Goal: Obtain resource: Download file/media

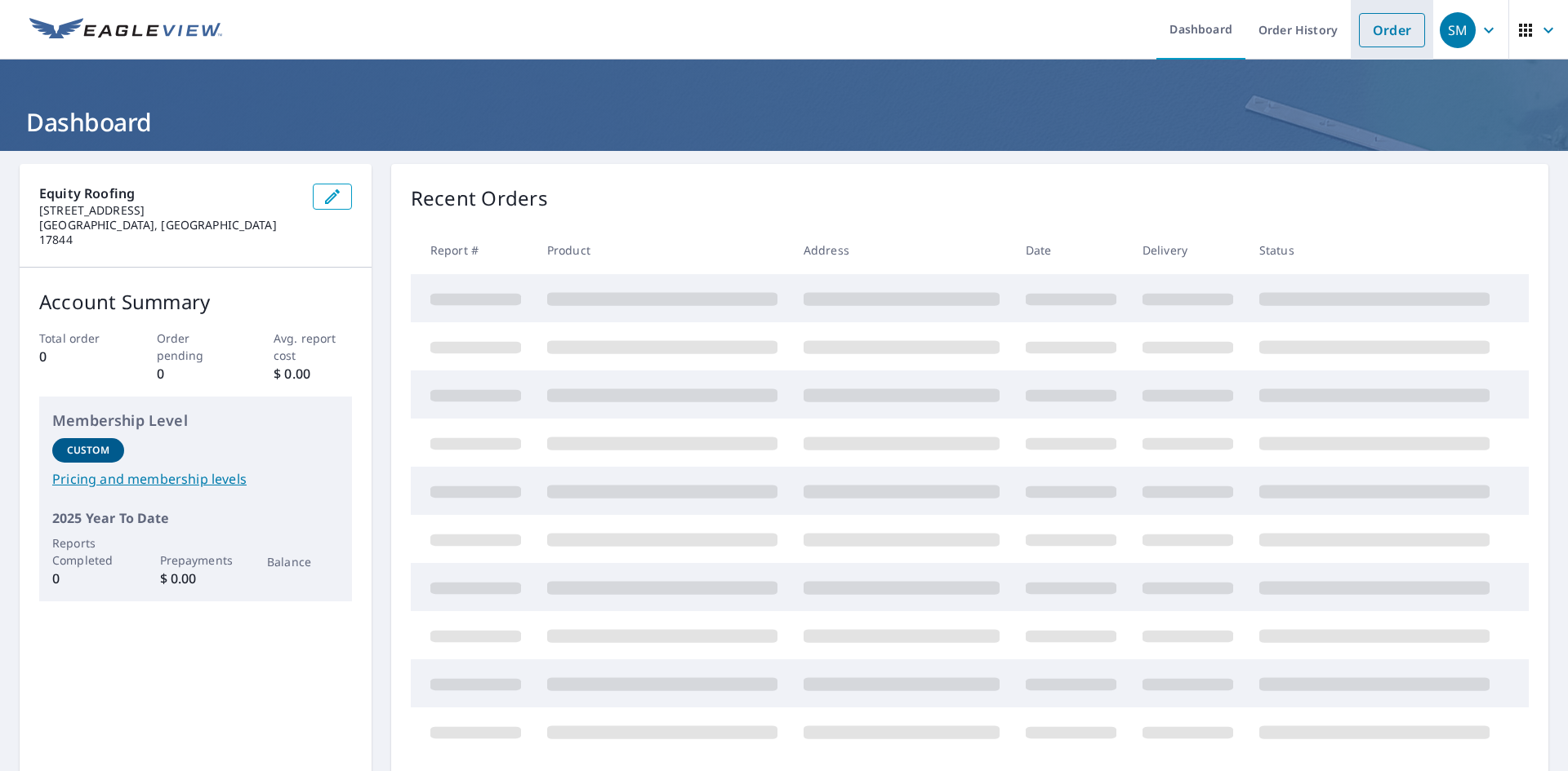
click at [1365, 17] on link "Order" at bounding box center [1392, 29] width 66 height 34
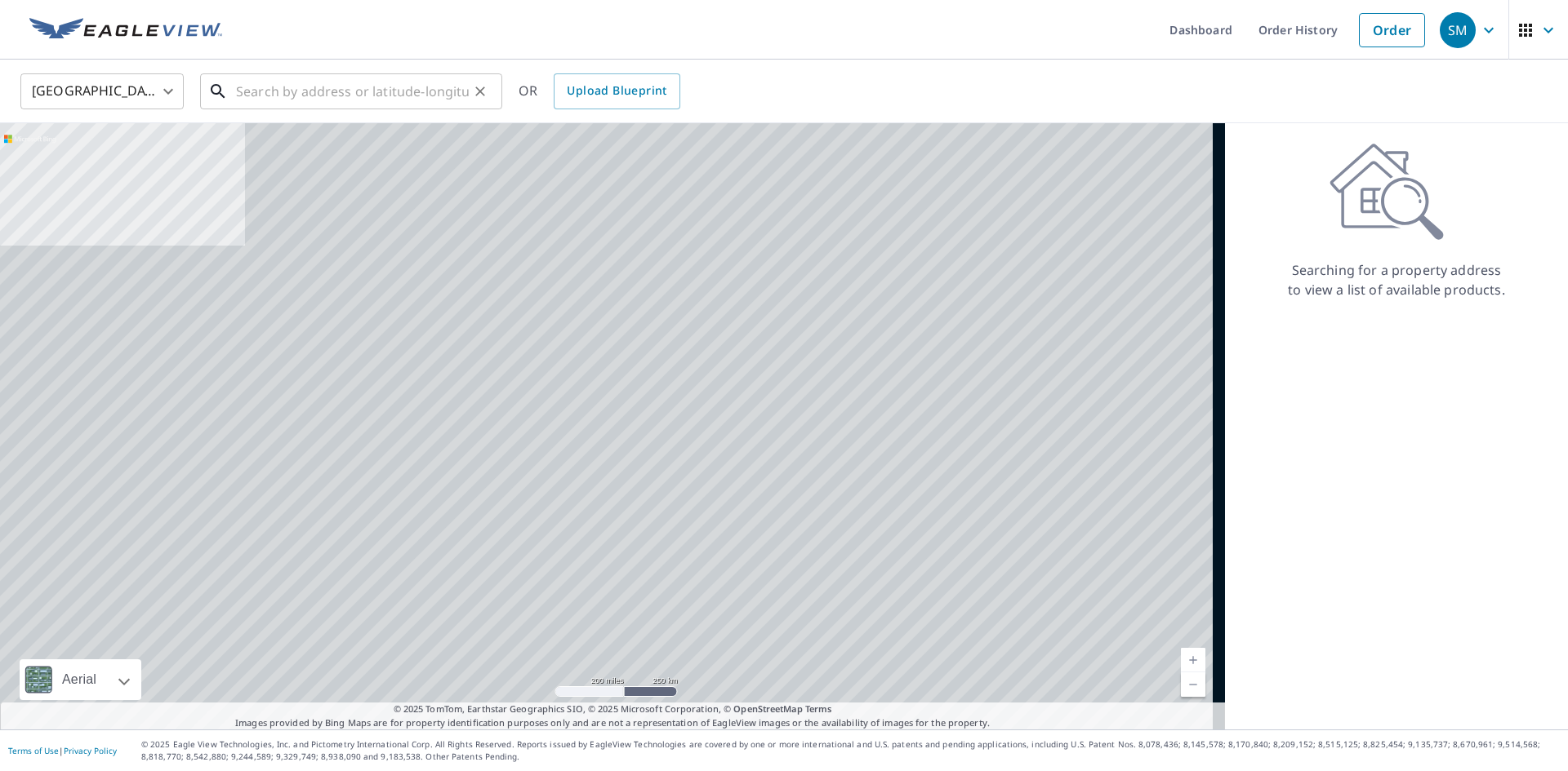
click at [428, 81] on input "text" at bounding box center [353, 91] width 233 height 46
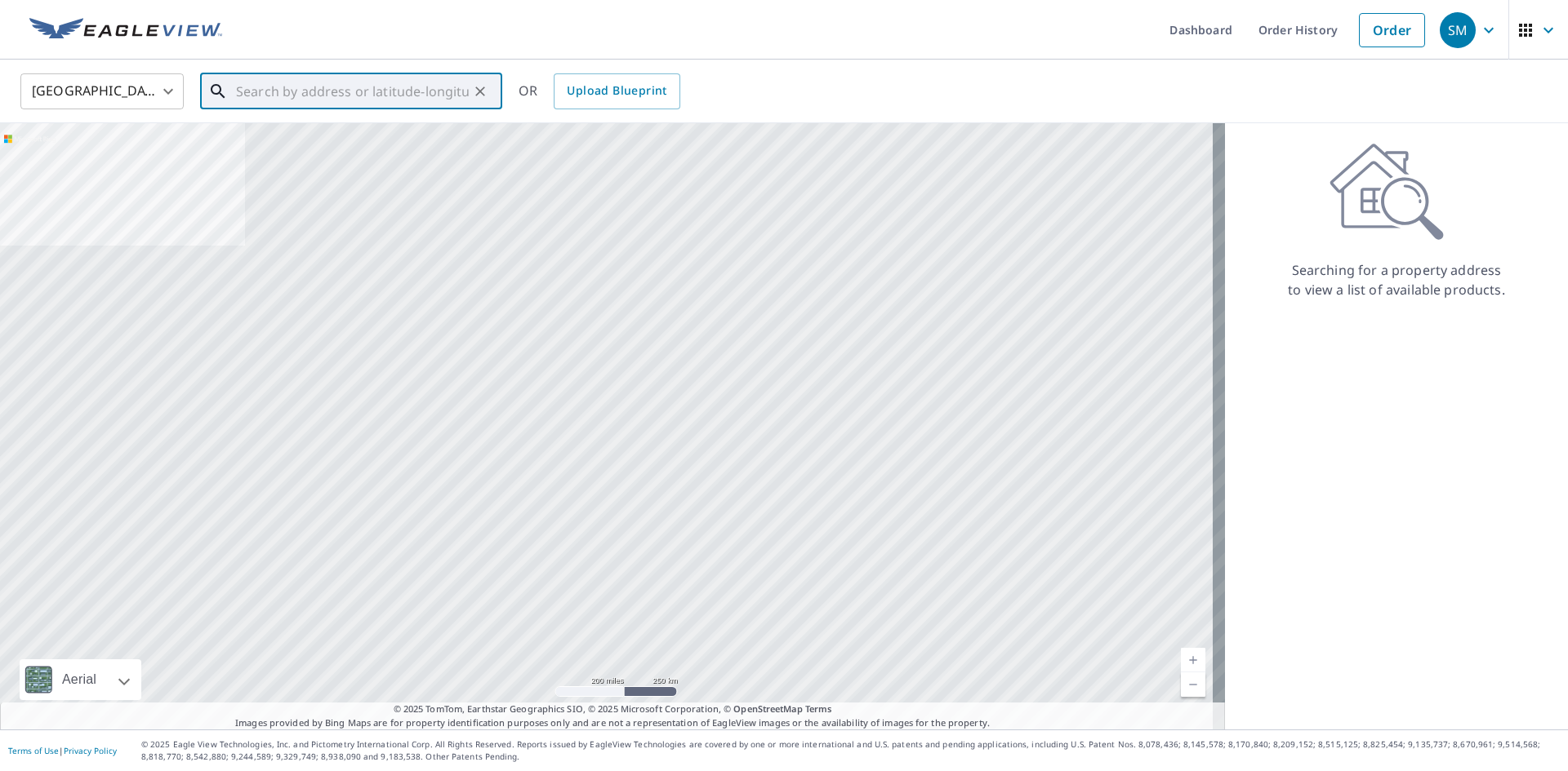
paste input "[STREET_ADDRESS]"
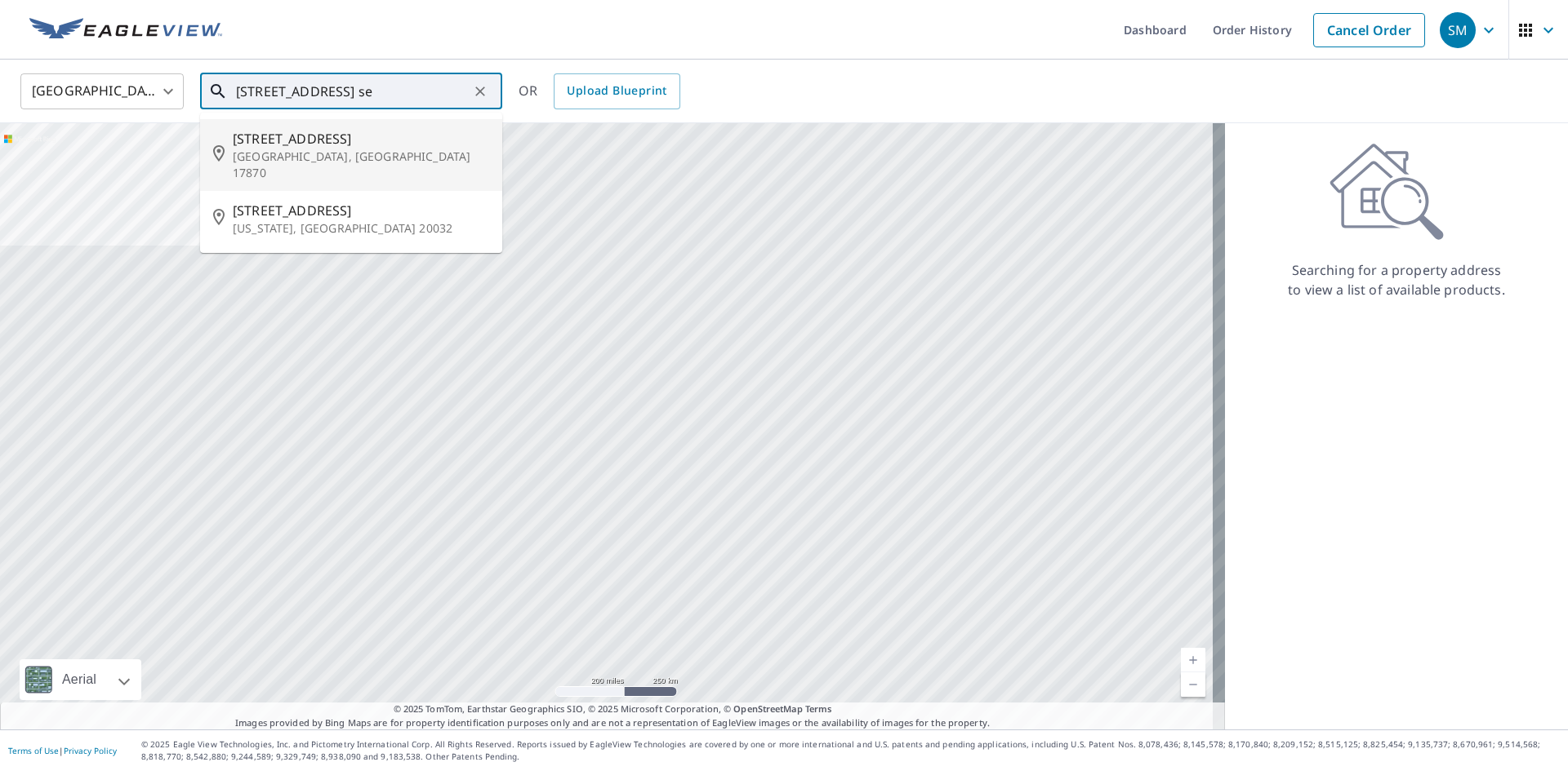
click at [361, 162] on p "[GEOGRAPHIC_DATA], [GEOGRAPHIC_DATA] 17870" at bounding box center [361, 165] width 256 height 33
type input "[STREET_ADDRESS]"
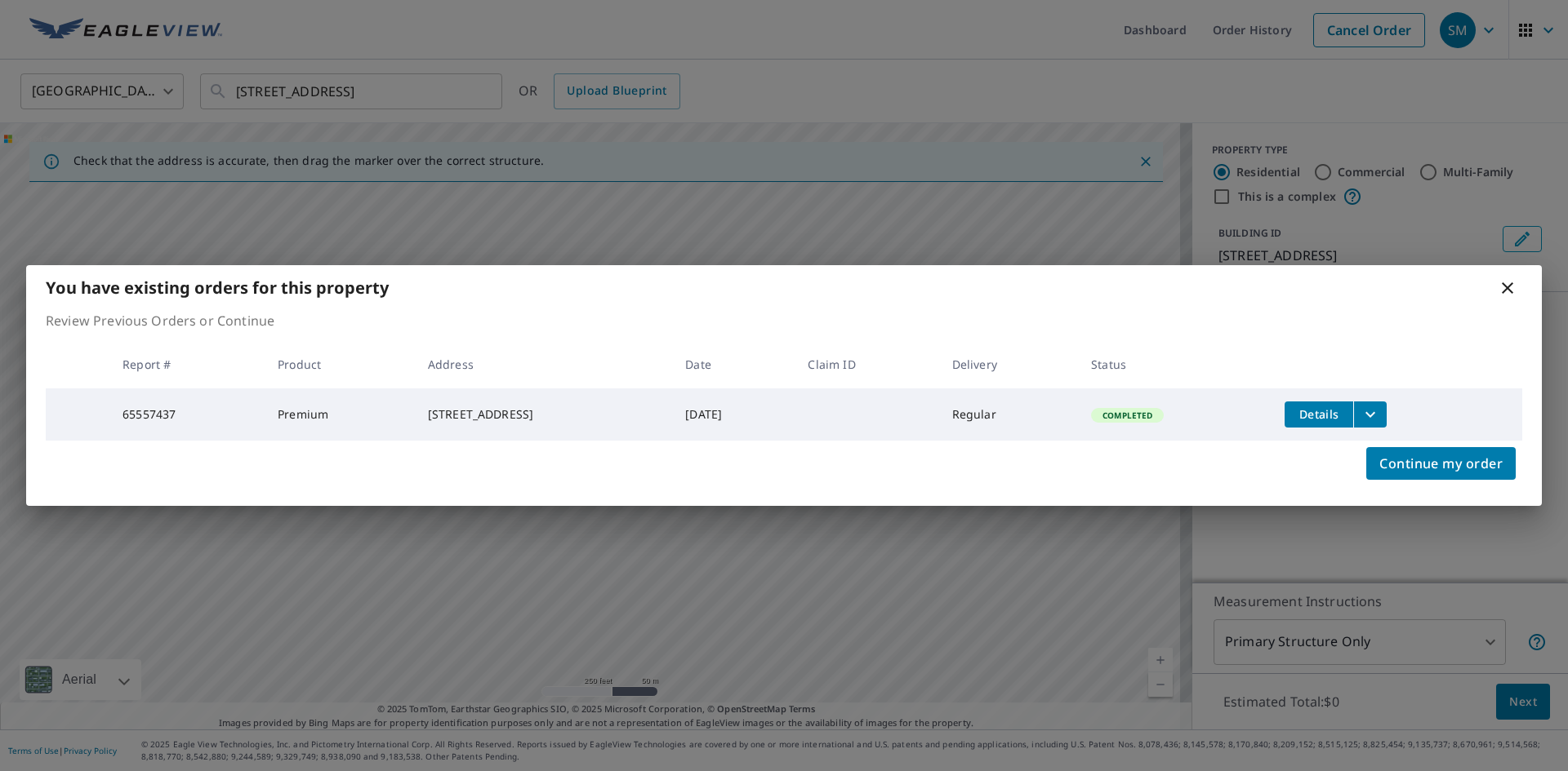
click at [1386, 403] on button "filesDropdownBtn-65557437" at bounding box center [1370, 415] width 33 height 26
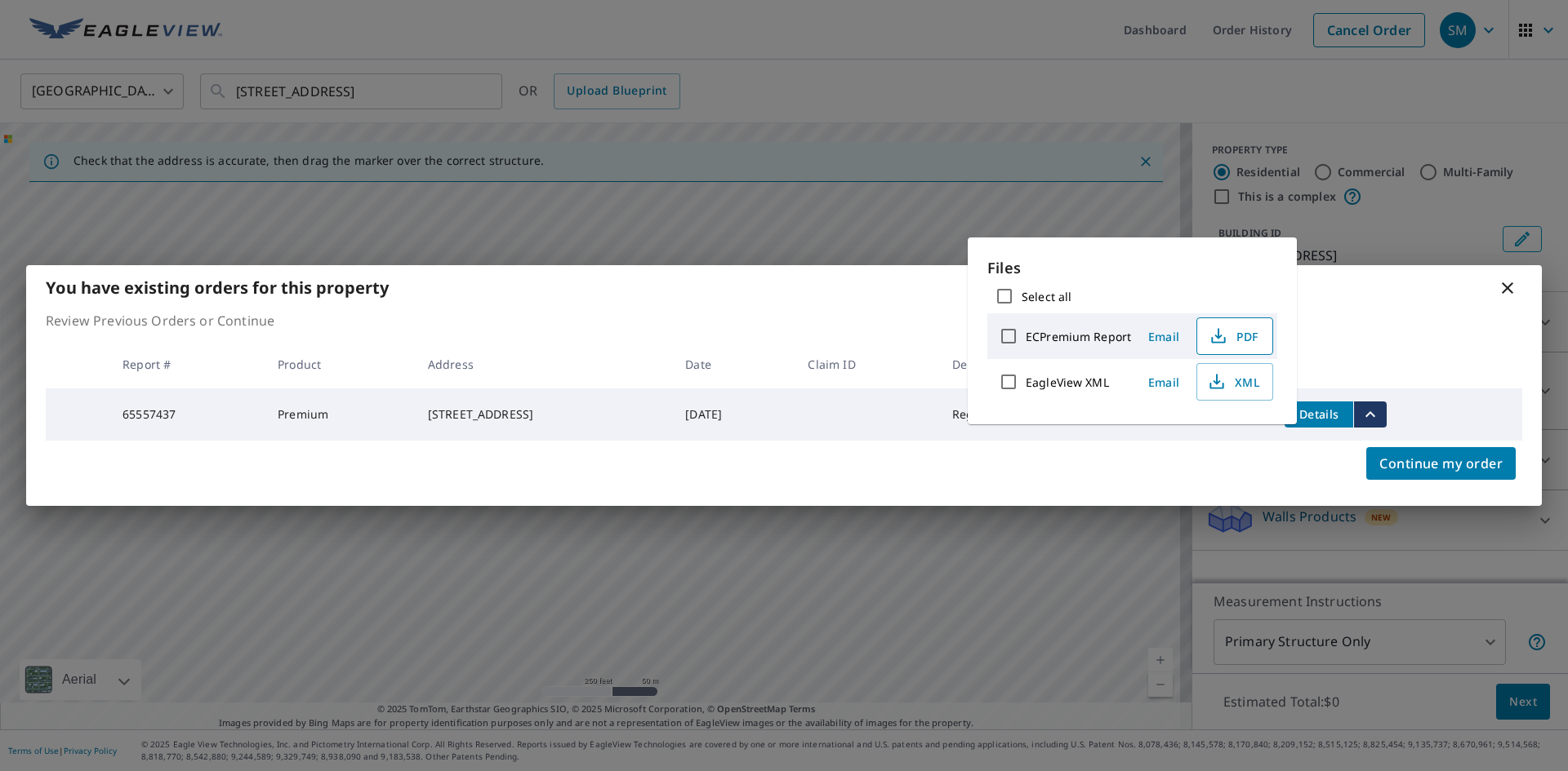
click at [1255, 339] on span "PDF" at bounding box center [1233, 336] width 52 height 19
